Goal: Information Seeking & Learning: Find specific fact

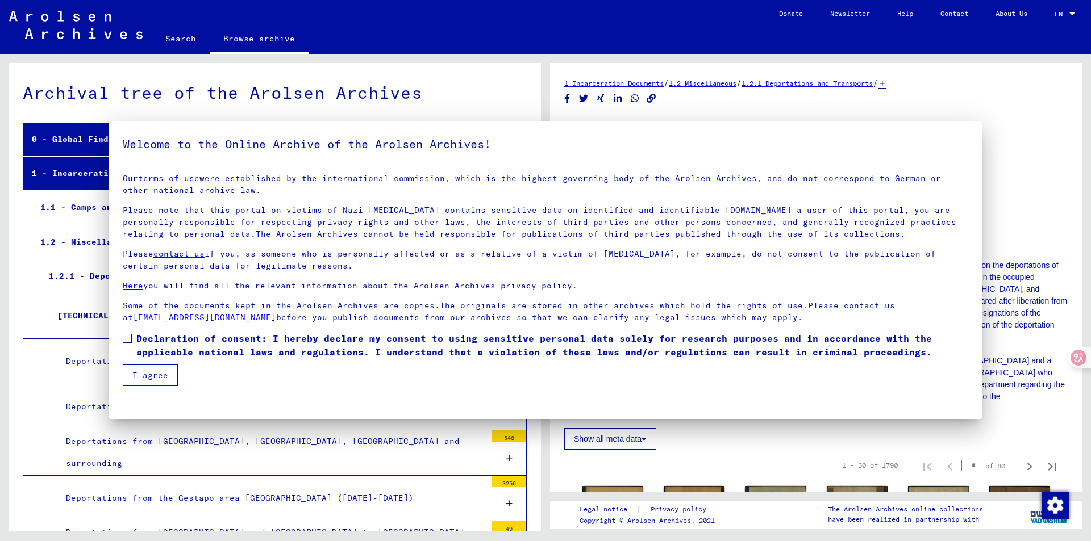
scroll to position [562, 0]
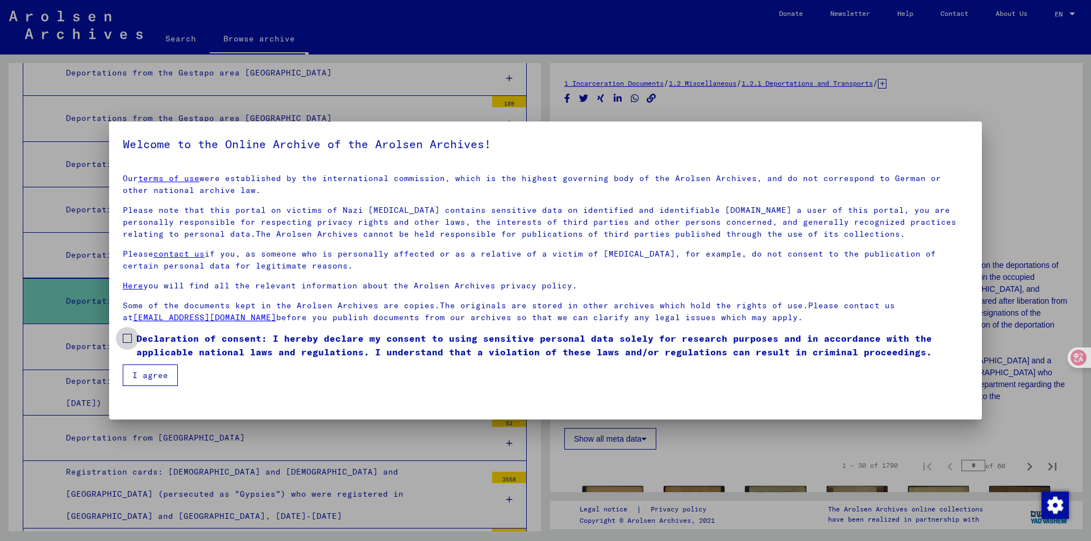
click at [131, 342] on span at bounding box center [127, 338] width 9 height 9
click at [161, 377] on button "I agree" at bounding box center [150, 376] width 55 height 22
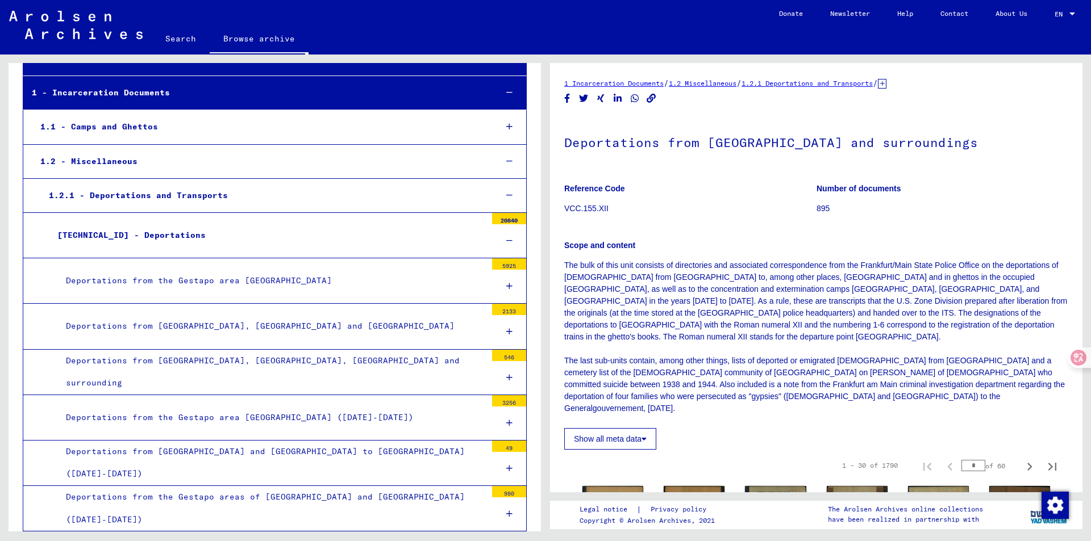
scroll to position [0, 0]
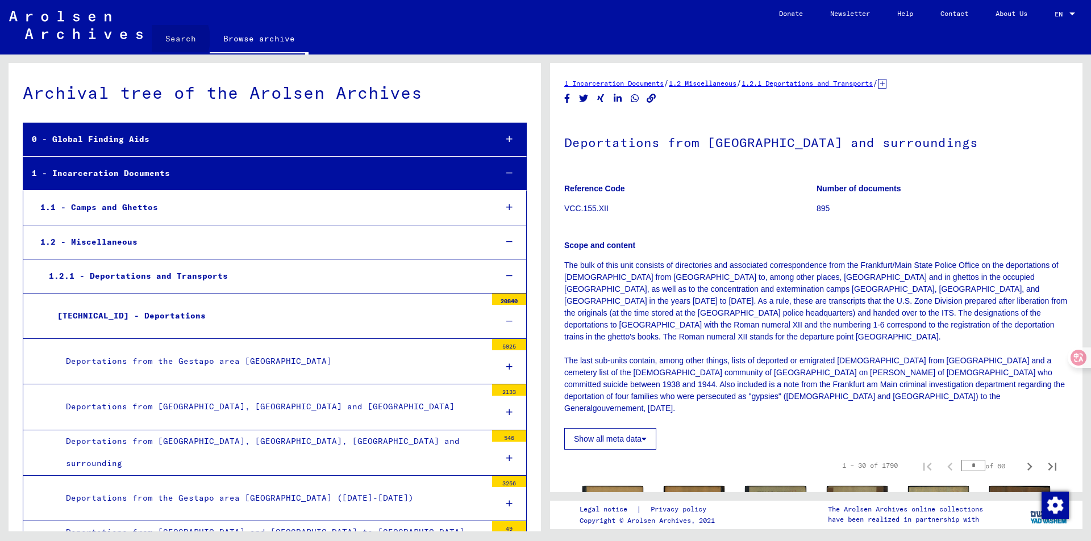
click at [166, 39] on link "Search" at bounding box center [181, 38] width 58 height 27
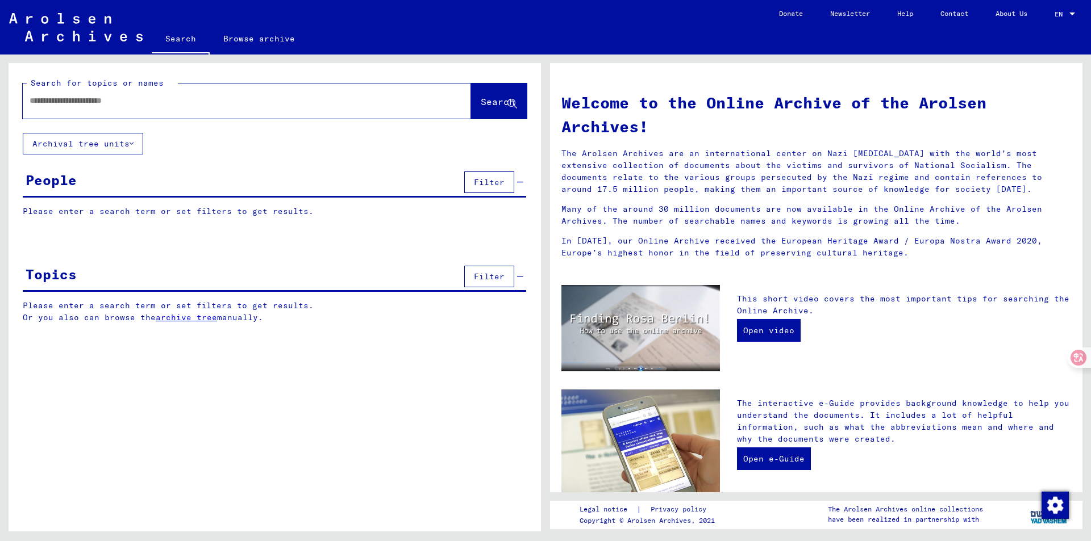
click at [121, 89] on div "Search for topics or names" at bounding box center [102, 83] width 151 height 12
click at [133, 102] on input "text" at bounding box center [233, 101] width 407 height 12
type input "**********"
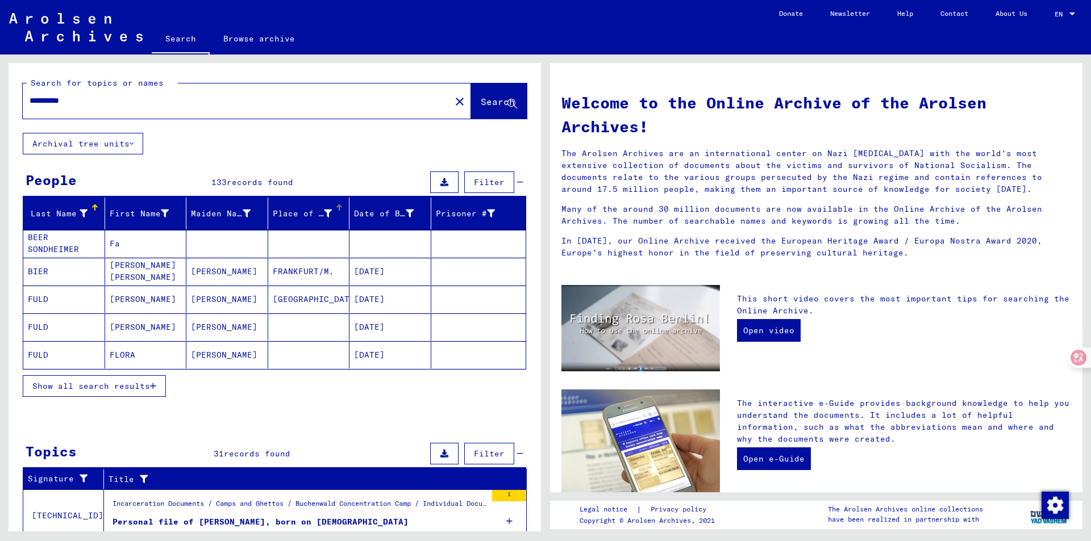
click at [295, 211] on div "Place of Birth" at bounding box center [303, 214] width 60 height 12
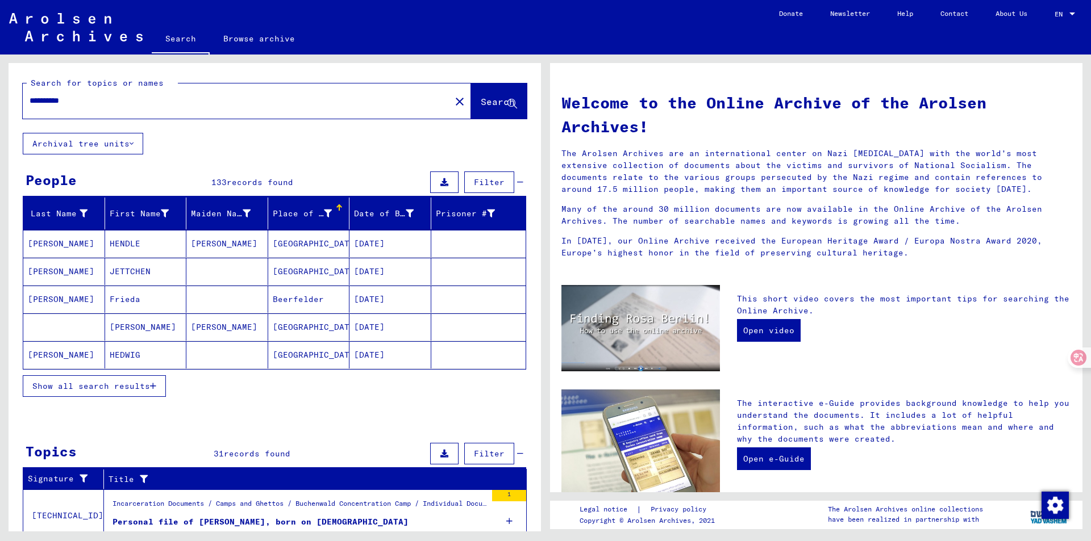
click at [147, 382] on span "Show all search results" at bounding box center [91, 386] width 118 height 10
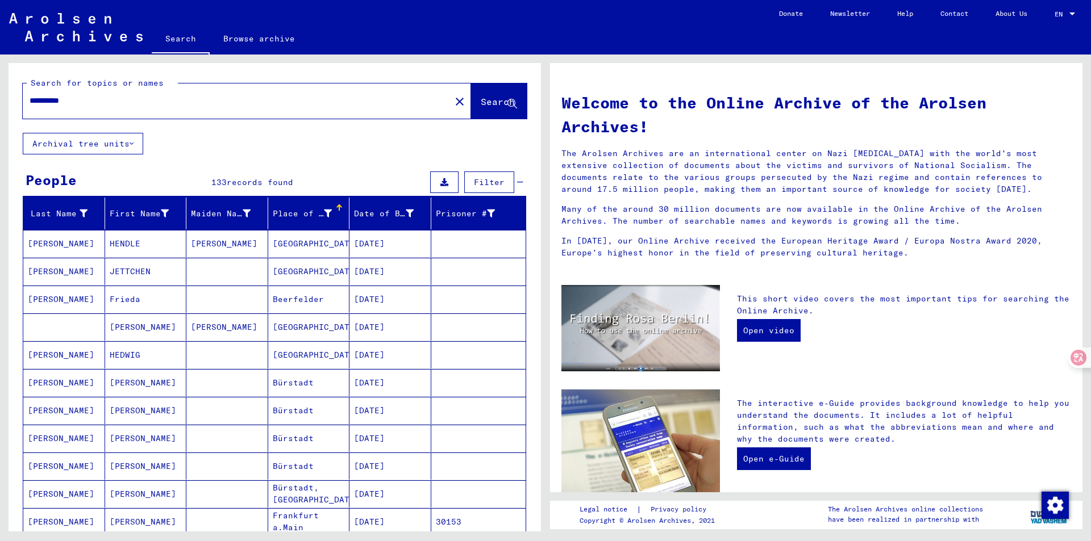
click at [154, 247] on mat-cell "HENDLE" at bounding box center [146, 243] width 82 height 27
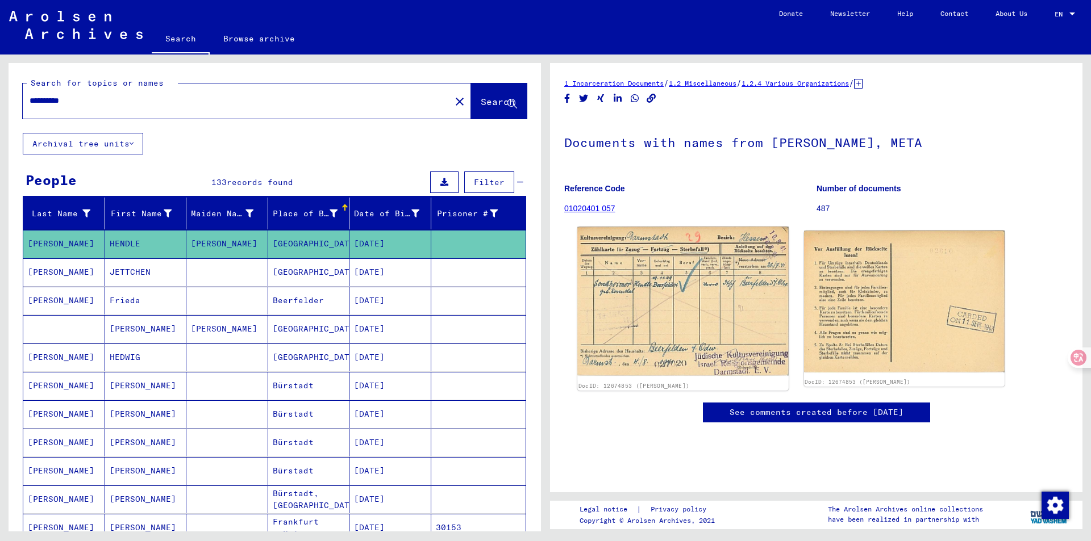
click at [652, 276] on img at bounding box center [682, 304] width 211 height 154
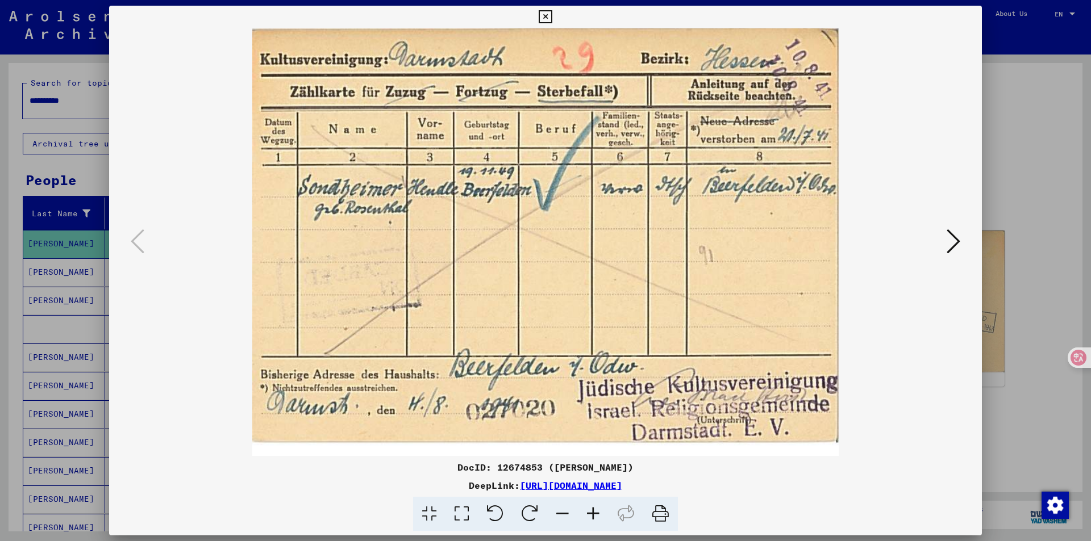
click at [951, 251] on icon at bounding box center [953, 241] width 14 height 27
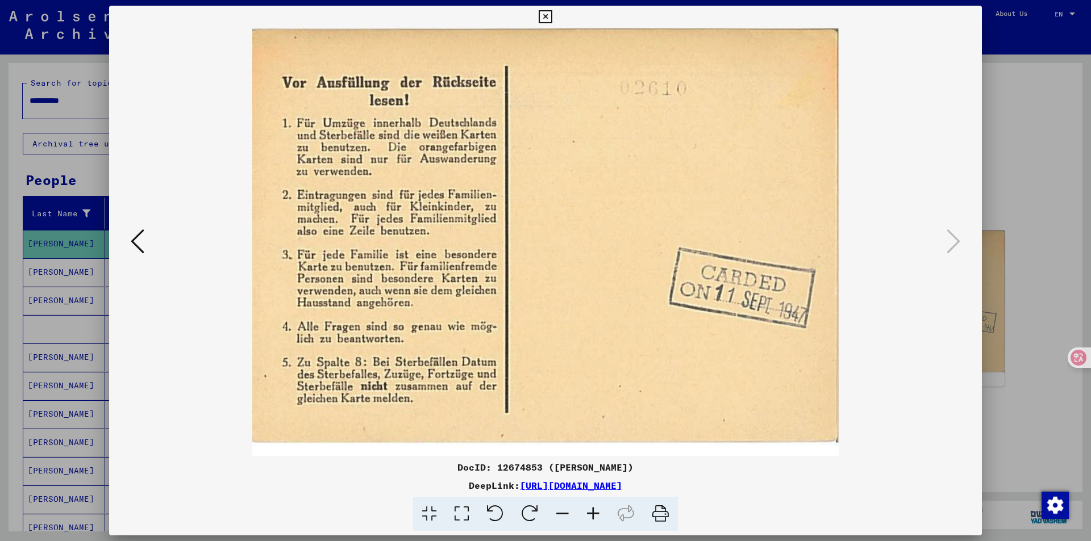
click at [143, 244] on icon at bounding box center [138, 241] width 14 height 27
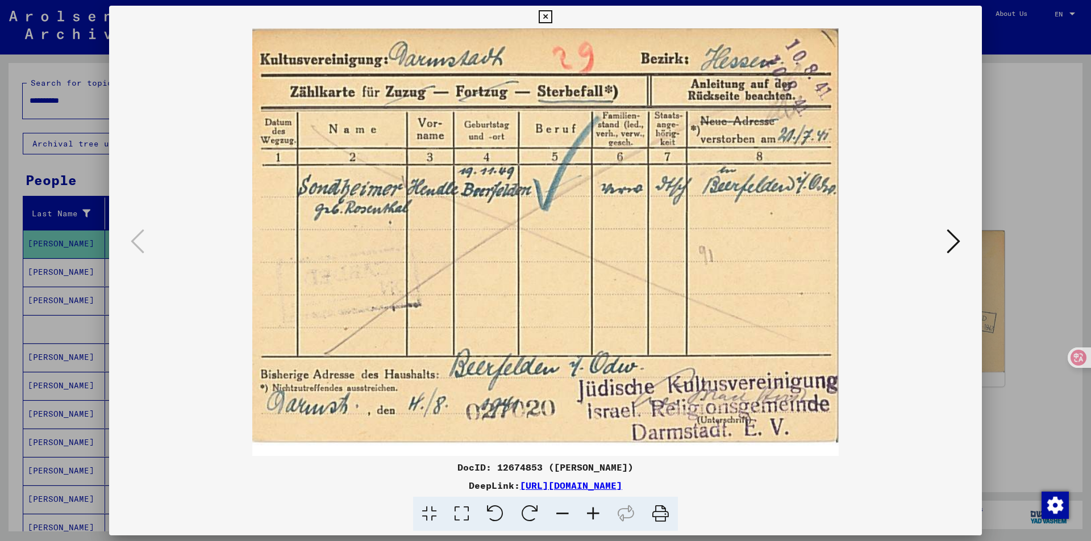
click at [995, 155] on div at bounding box center [545, 270] width 1091 height 541
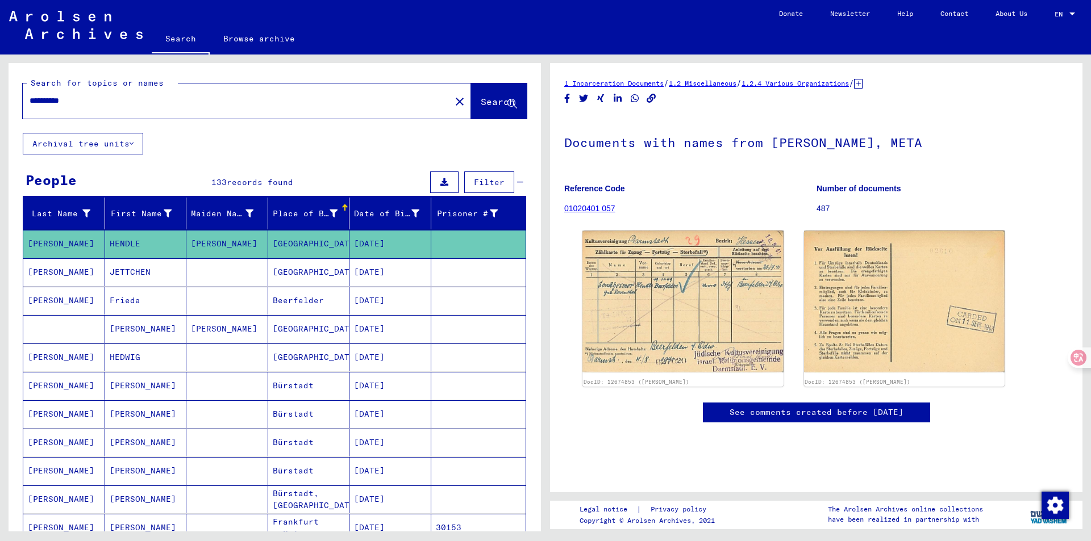
click at [163, 269] on mat-cell "JETTCHEN" at bounding box center [146, 272] width 82 height 28
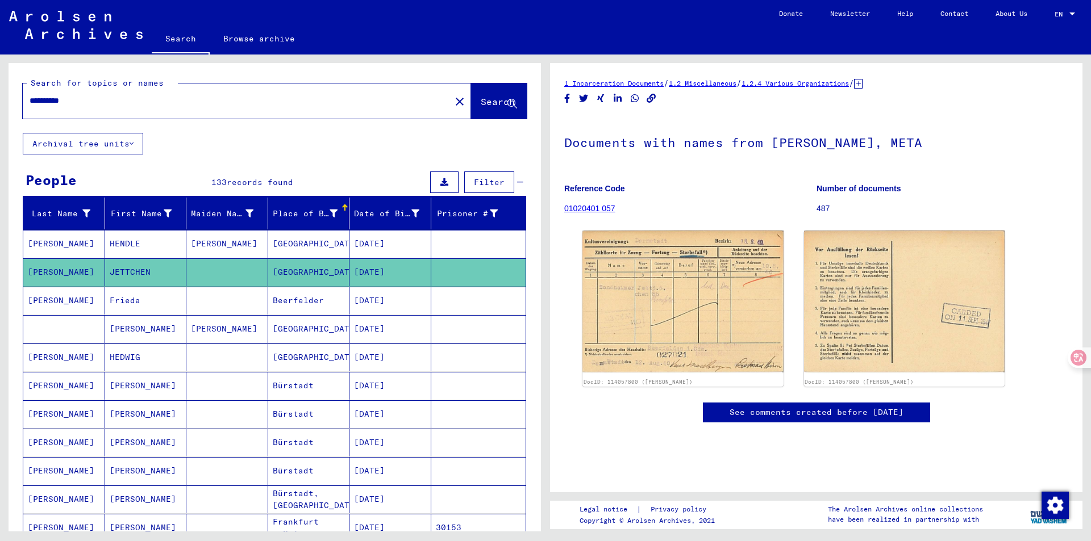
click at [156, 311] on mat-cell "Frieda" at bounding box center [146, 301] width 82 height 28
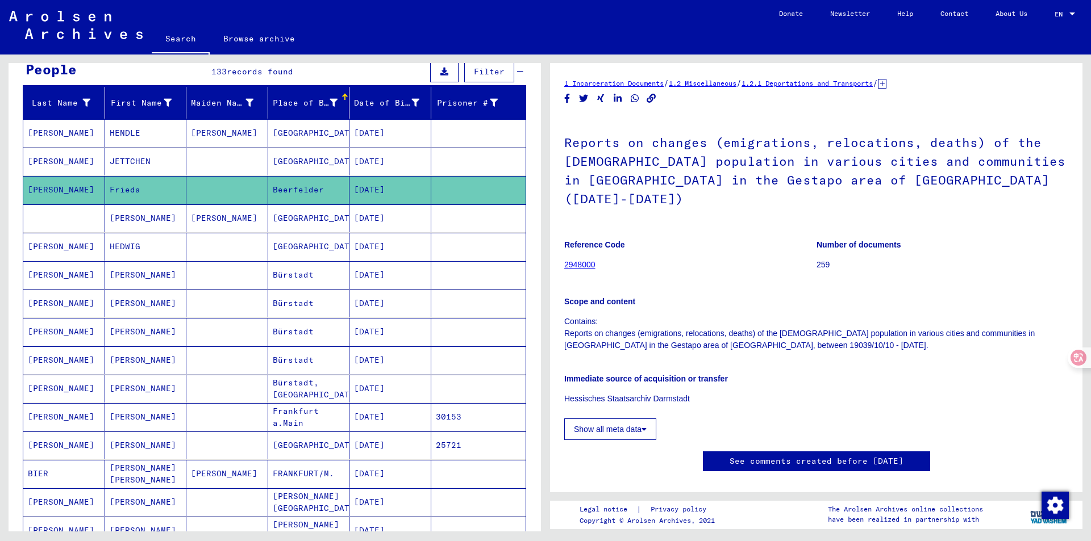
scroll to position [114, 0]
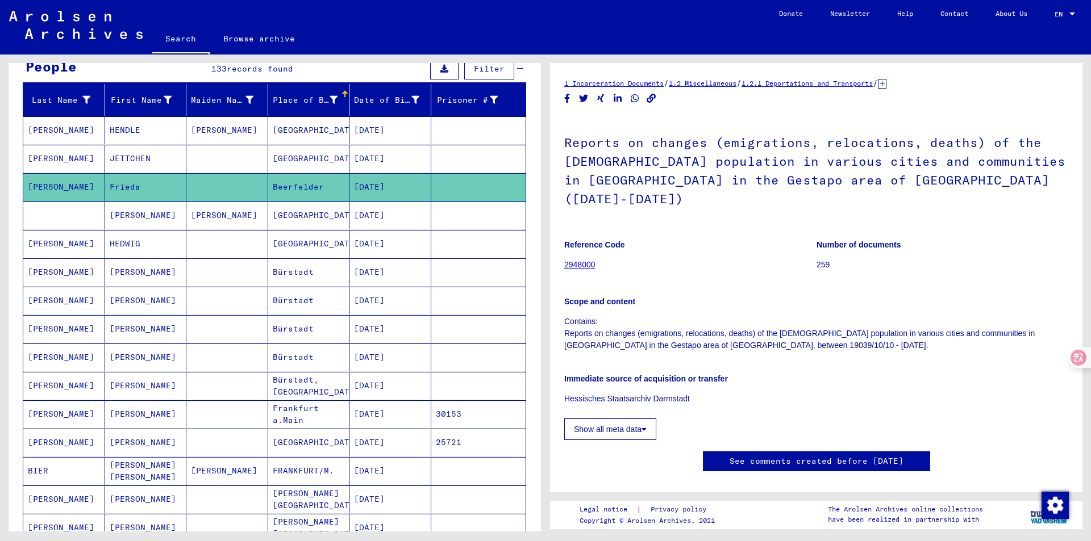
click at [155, 412] on mat-cell "[PERSON_NAME]" at bounding box center [146, 414] width 82 height 28
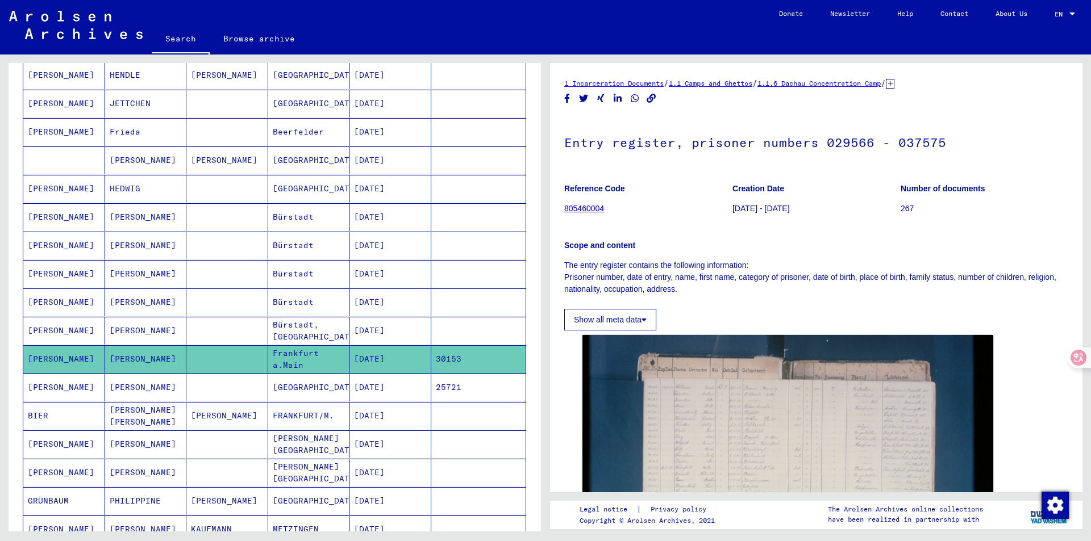
scroll to position [170, 0]
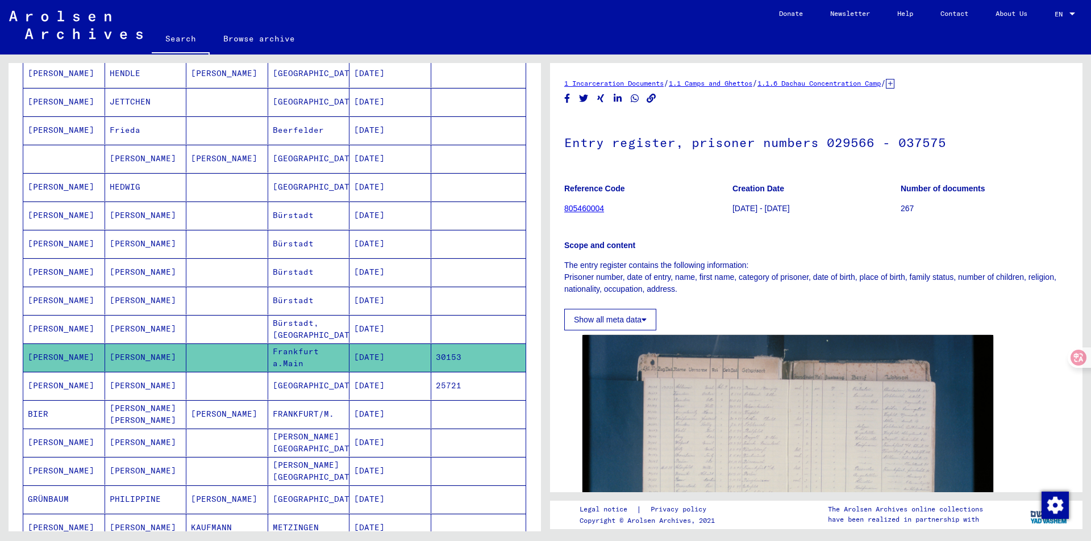
click at [158, 387] on mat-cell "[PERSON_NAME]" at bounding box center [146, 386] width 82 height 28
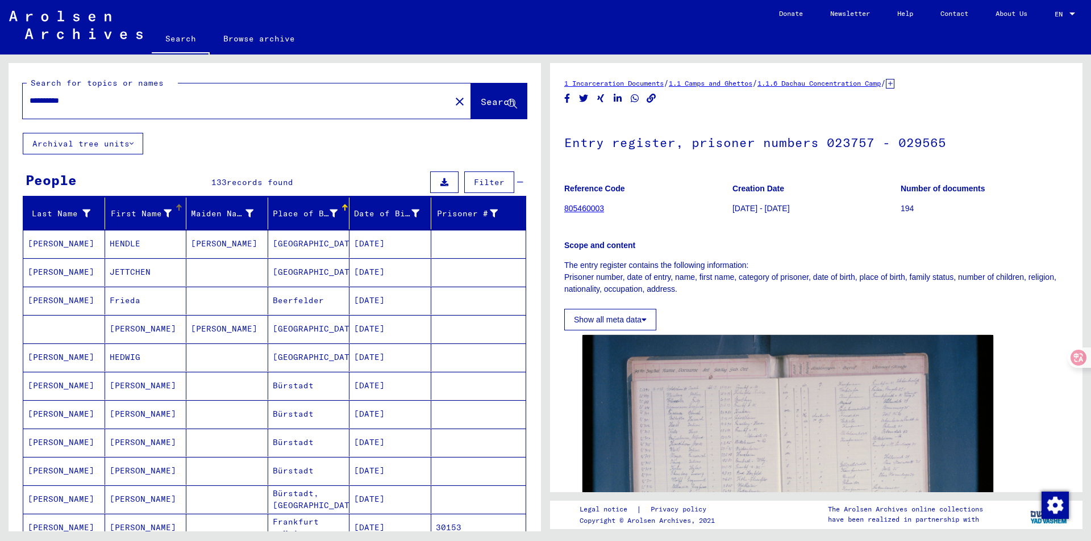
click at [157, 225] on mat-header-cell "First Name" at bounding box center [146, 214] width 82 height 32
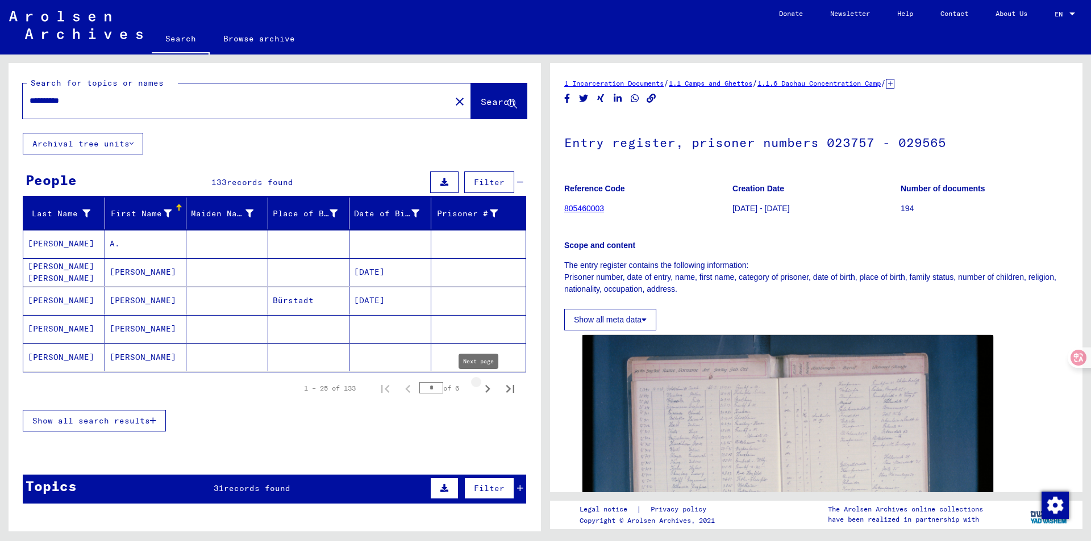
click at [481, 390] on icon "Next page" at bounding box center [487, 389] width 16 height 16
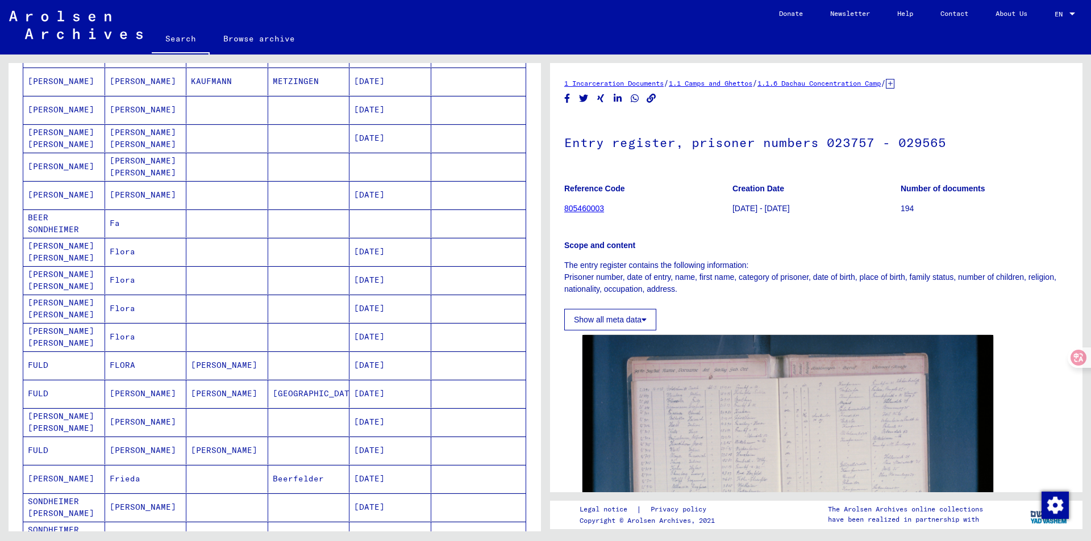
scroll to position [625, 0]
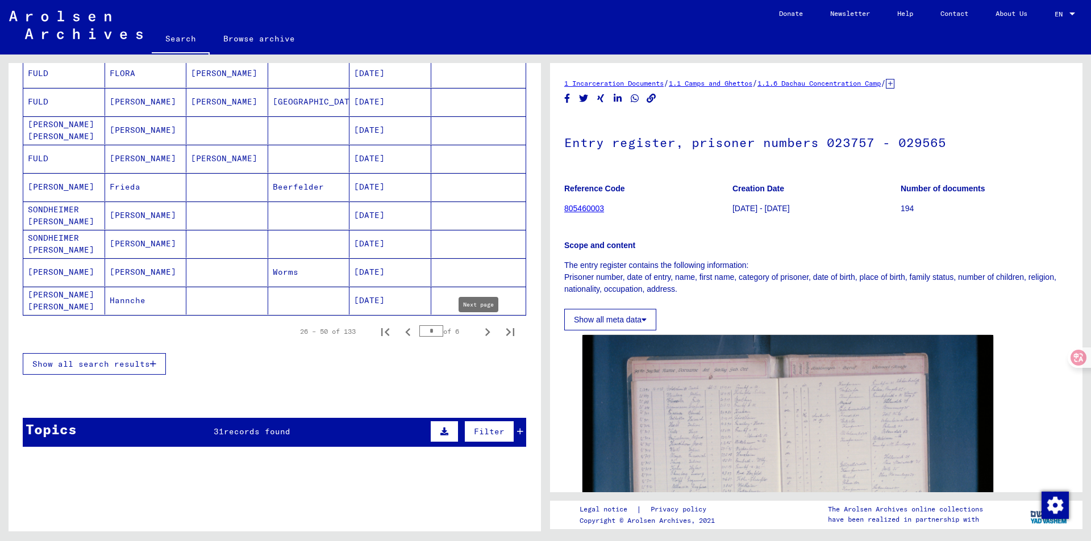
click at [479, 333] on icon "Next page" at bounding box center [487, 332] width 16 height 16
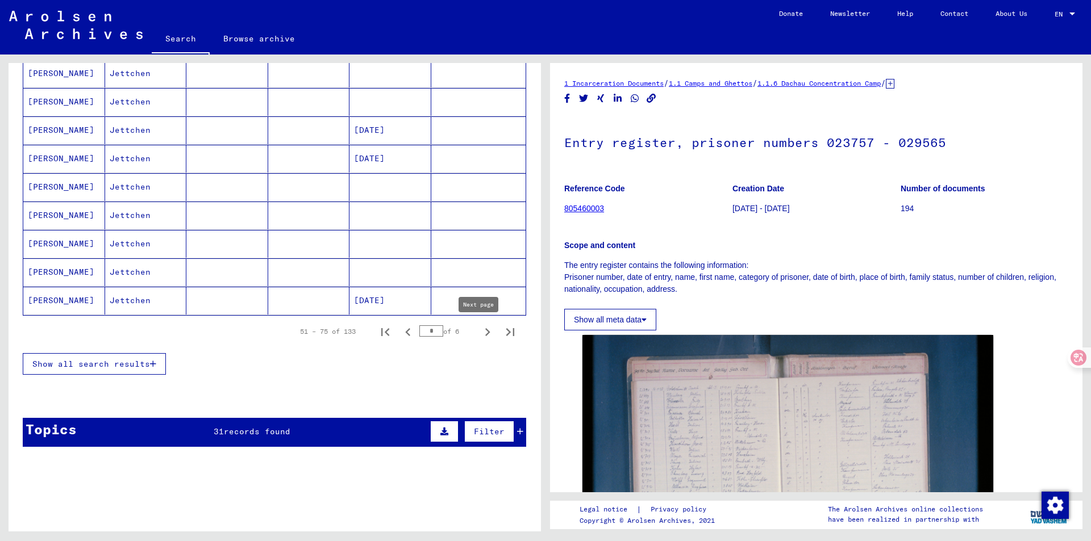
click at [482, 325] on icon "Next page" at bounding box center [487, 332] width 16 height 16
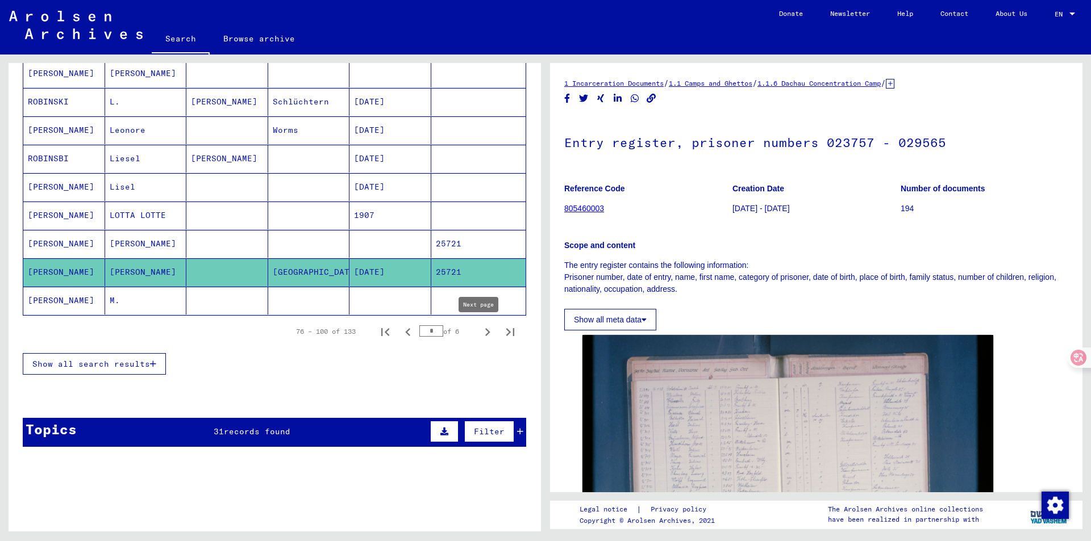
click at [479, 332] on icon "Next page" at bounding box center [487, 332] width 16 height 16
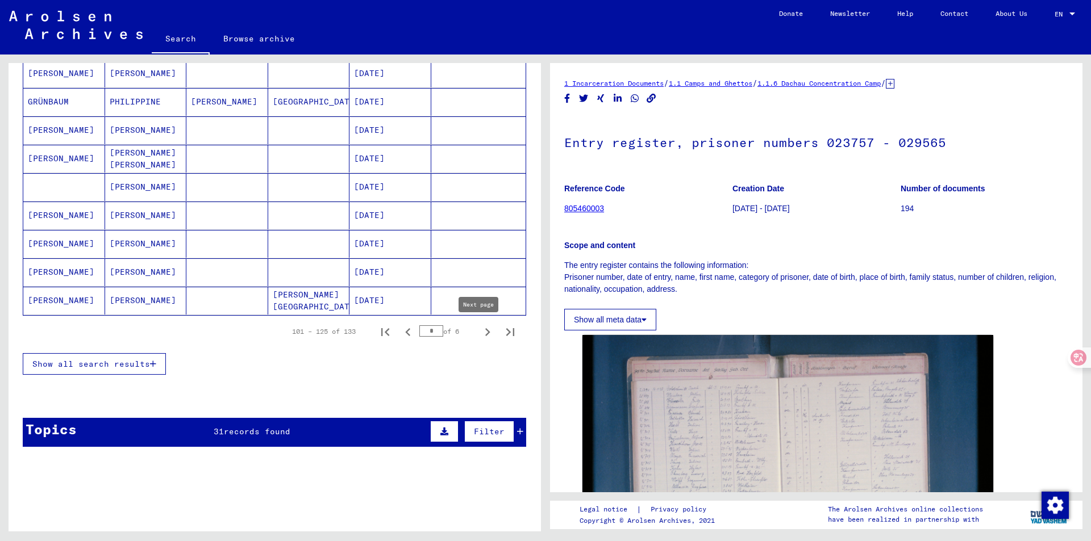
click at [479, 334] on icon "Next page" at bounding box center [487, 332] width 16 height 16
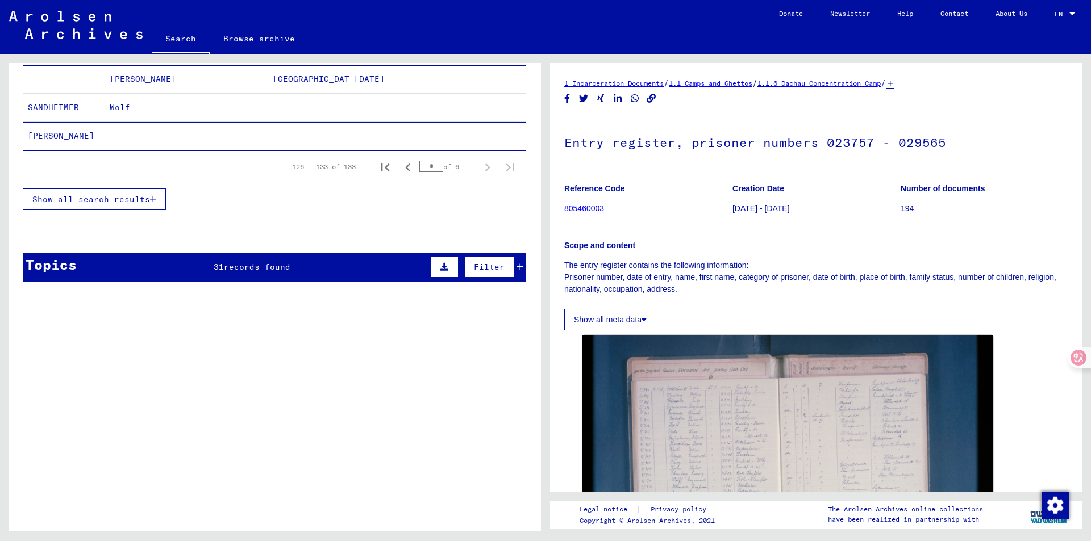
scroll to position [80, 0]
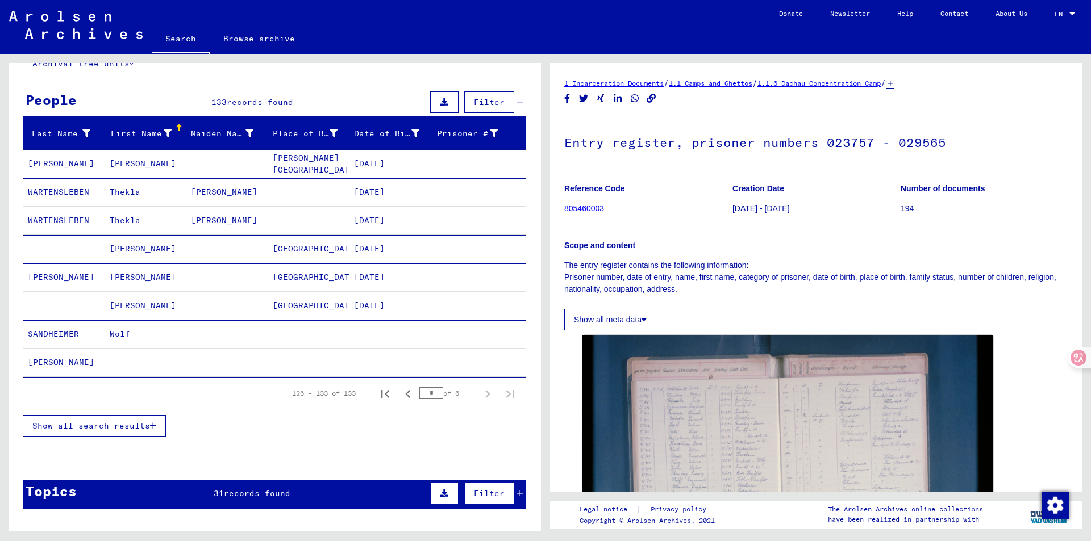
click at [403, 395] on icon "Previous page" at bounding box center [408, 394] width 16 height 16
type input "*"
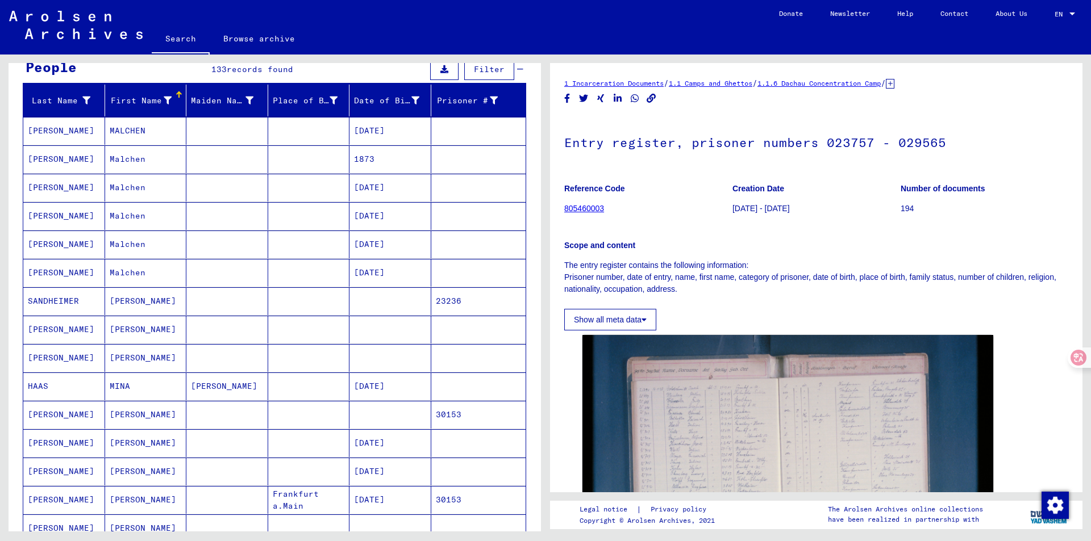
scroll to position [307, 0]
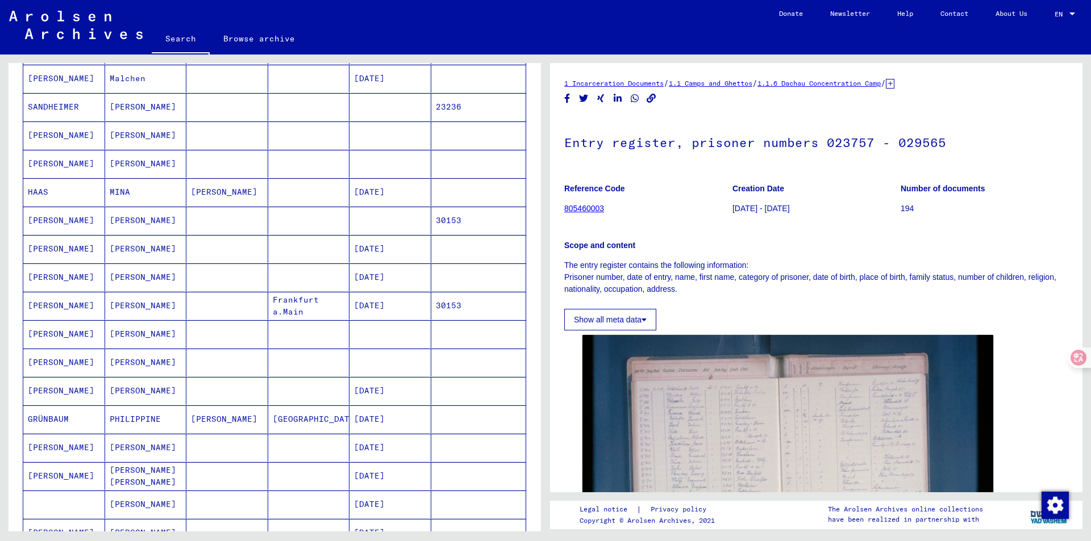
click at [84, 224] on mat-cell "[PERSON_NAME]" at bounding box center [64, 221] width 82 height 28
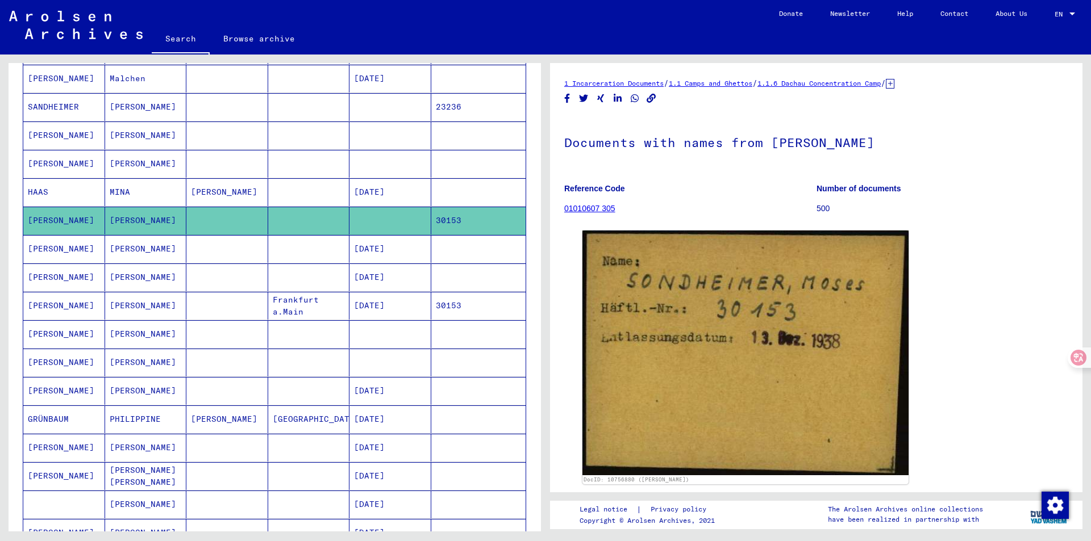
click at [88, 252] on mat-cell "[PERSON_NAME]" at bounding box center [64, 249] width 82 height 28
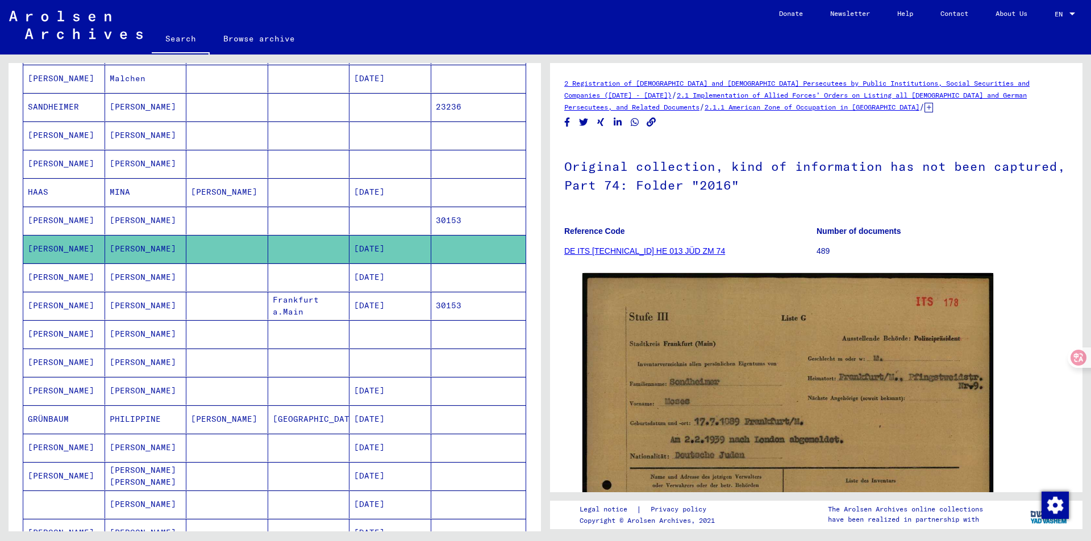
click at [70, 281] on mat-cell "[PERSON_NAME]" at bounding box center [64, 278] width 82 height 28
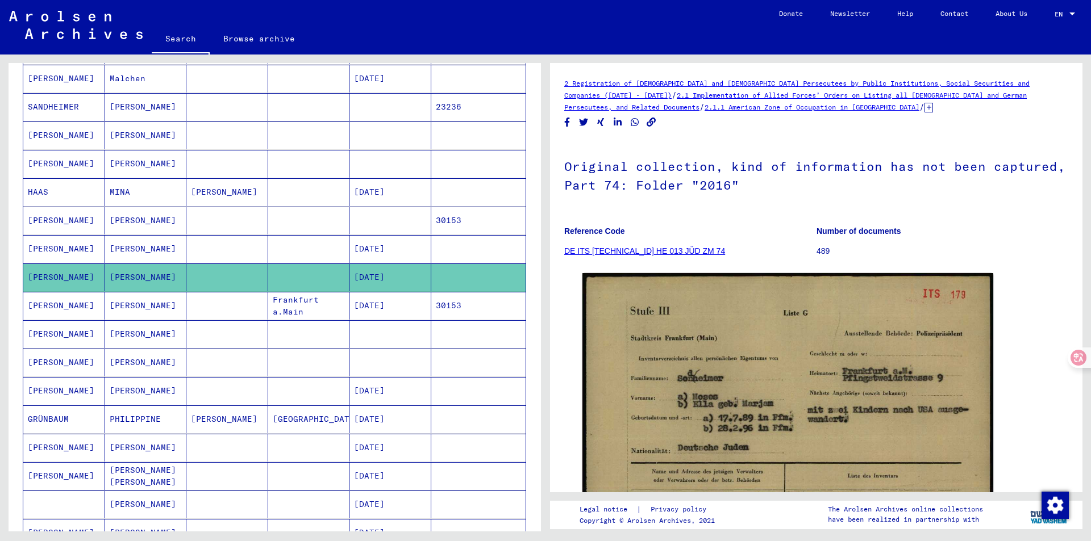
click at [77, 310] on mat-cell "[PERSON_NAME]" at bounding box center [64, 306] width 82 height 28
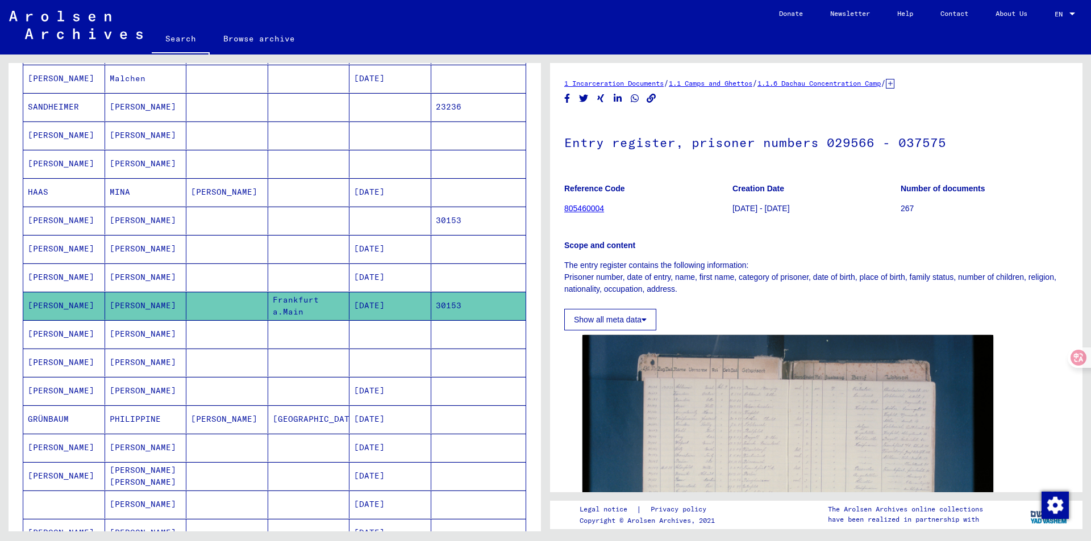
scroll to position [55, 0]
